Goal: Find specific page/section: Find specific page/section

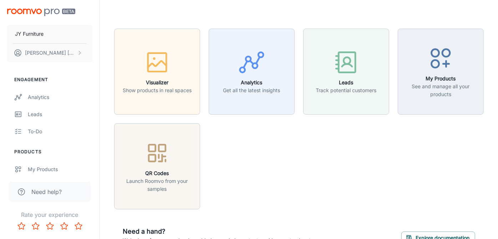
scroll to position [42, 0]
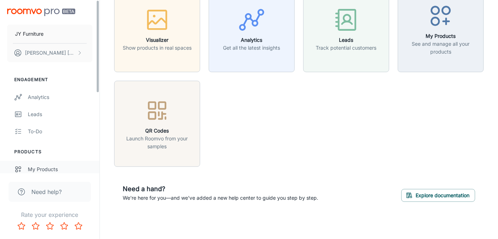
click at [51, 171] on div "My Products" at bounding box center [60, 169] width 65 height 8
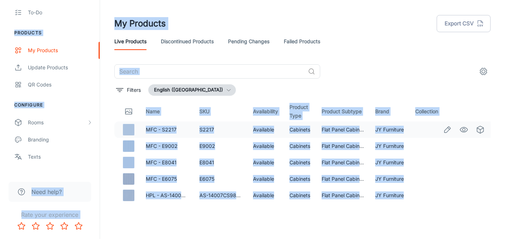
click at [130, 128] on img at bounding box center [128, 129] width 11 height 11
click at [127, 157] on img at bounding box center [128, 162] width 11 height 11
click at [133, 87] on p "Filters" at bounding box center [134, 90] width 14 height 8
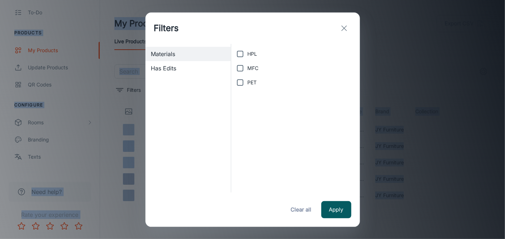
click at [306, 81] on label "PET" at bounding box center [293, 82] width 121 height 14
click at [247, 81] on input "PET" at bounding box center [240, 82] width 14 height 14
checkbox input "true"
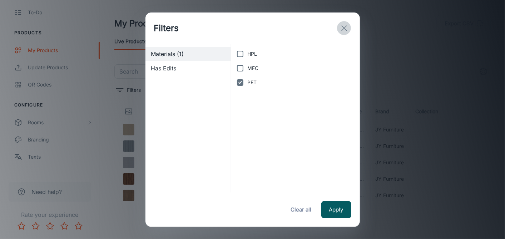
click at [343, 29] on icon "exit" at bounding box center [344, 28] width 9 height 9
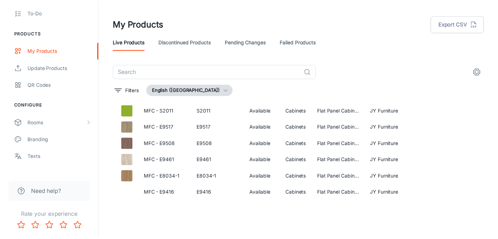
scroll to position [448, 0]
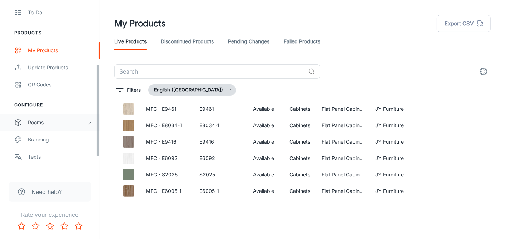
click at [37, 122] on div "Rooms" at bounding box center [57, 123] width 59 height 8
click at [48, 140] on div "My Rooms" at bounding box center [60, 140] width 65 height 8
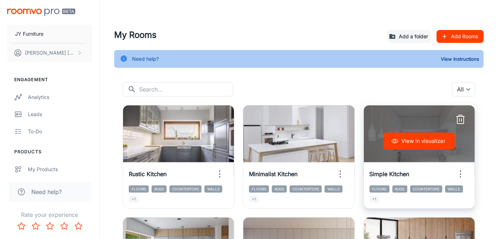
click at [425, 141] on button "View in visualizer" at bounding box center [419, 140] width 71 height 17
